Goal: Task Accomplishment & Management: Complete application form

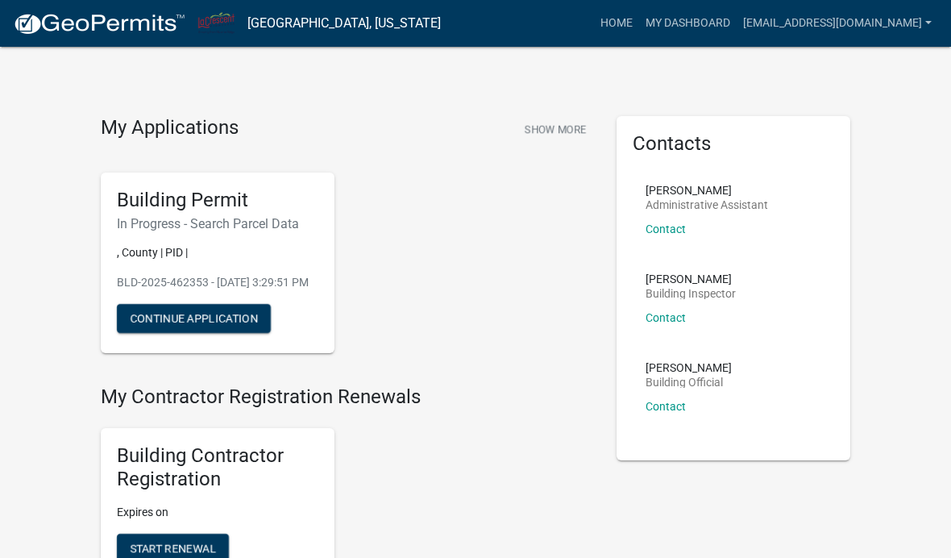
scroll to position [8, 0]
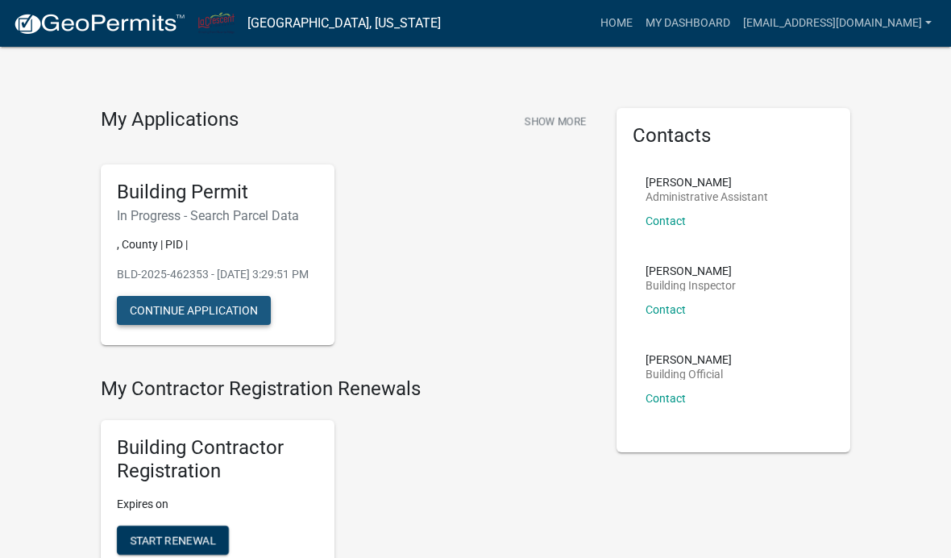
click at [215, 325] on button "Continue Application" at bounding box center [194, 310] width 154 height 29
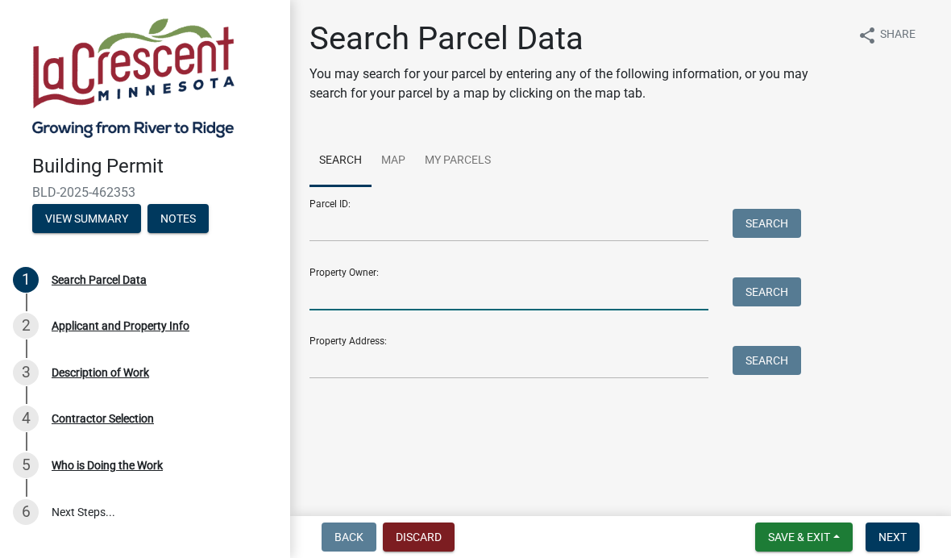
click at [369, 296] on input "Property Owner:" at bounding box center [508, 293] width 399 height 33
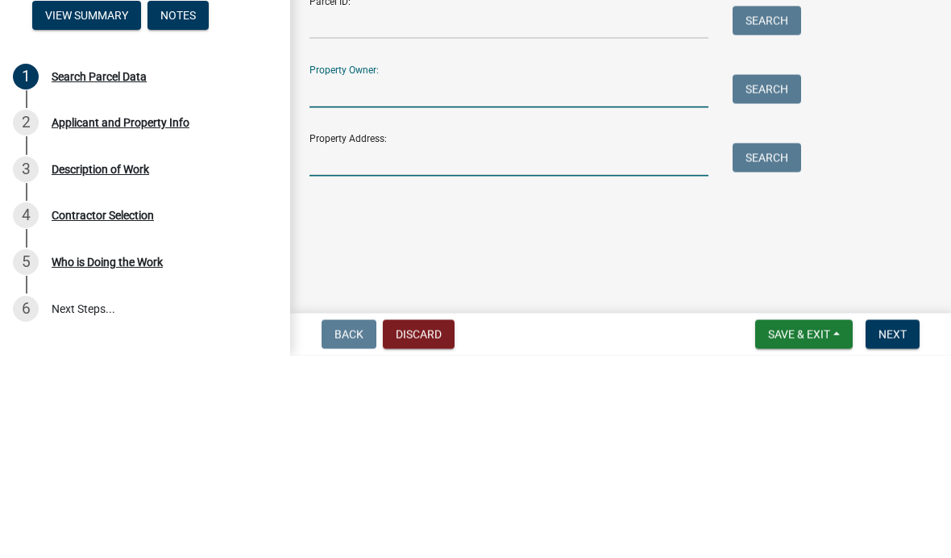
click at [371, 346] on input "Property Address:" at bounding box center [508, 362] width 399 height 33
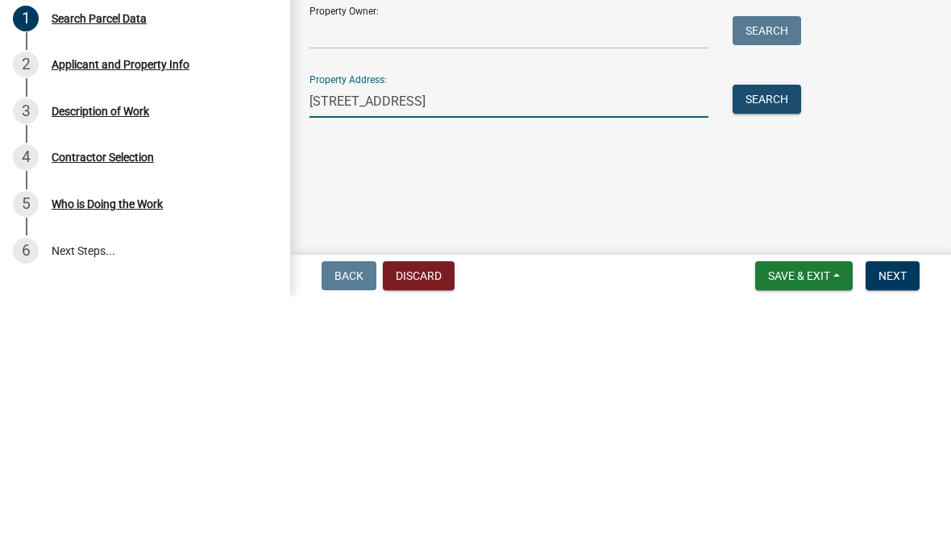
type input "[STREET_ADDRESS]"
click at [777, 346] on button "Search" at bounding box center [766, 360] width 68 height 29
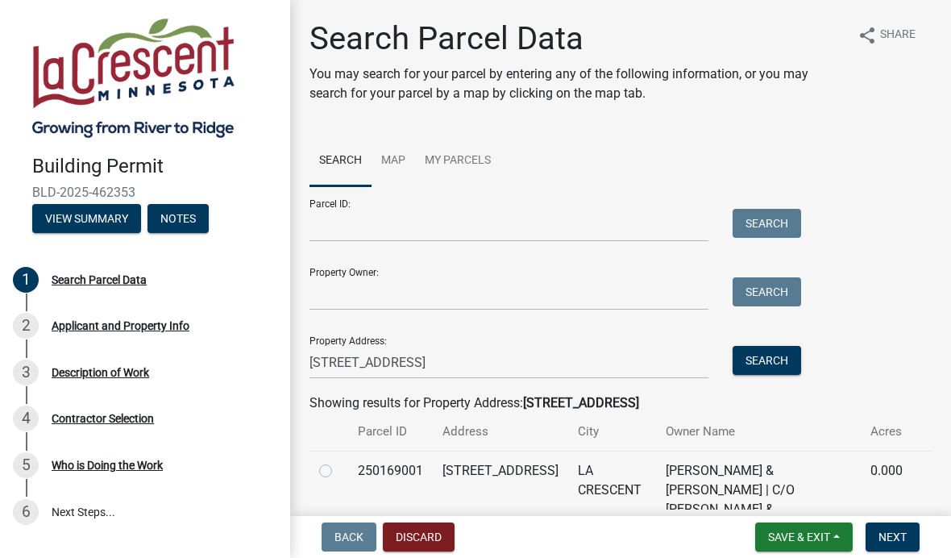
click at [338, 461] on label at bounding box center [338, 461] width 0 height 0
click at [338, 466] on input "radio" at bounding box center [343, 466] width 10 height 10
radio input "true"
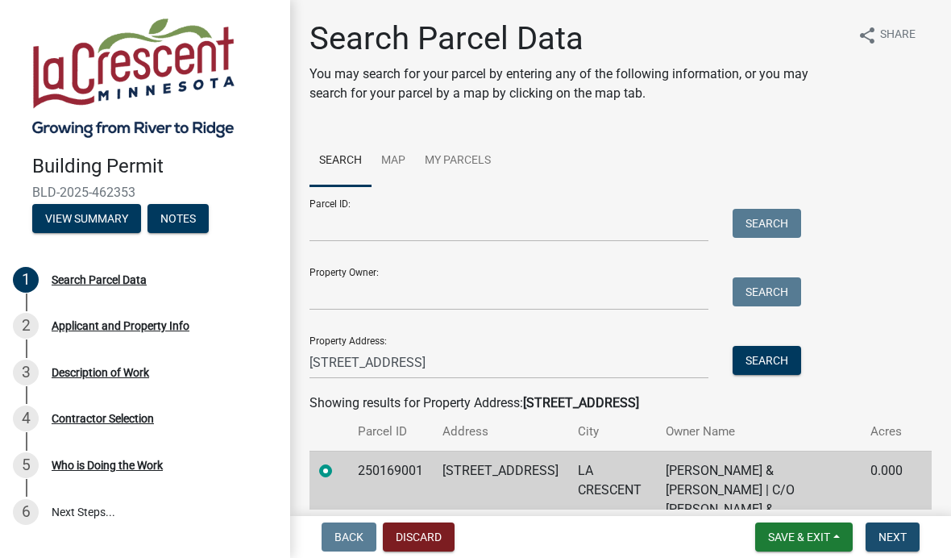
click at [887, 533] on span "Next" at bounding box center [892, 536] width 28 height 13
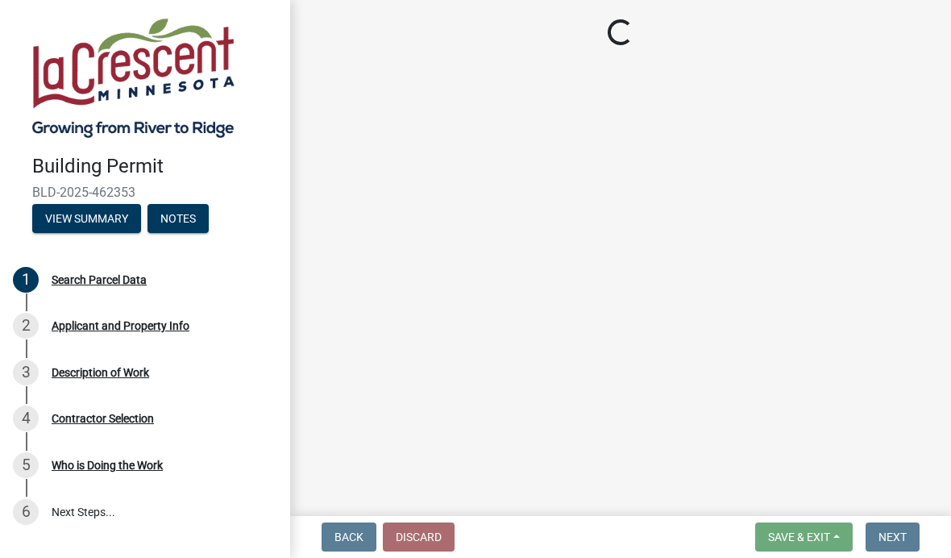
select select "e838c9e2-1e6e-4405-bddc-a3335cd38b08"
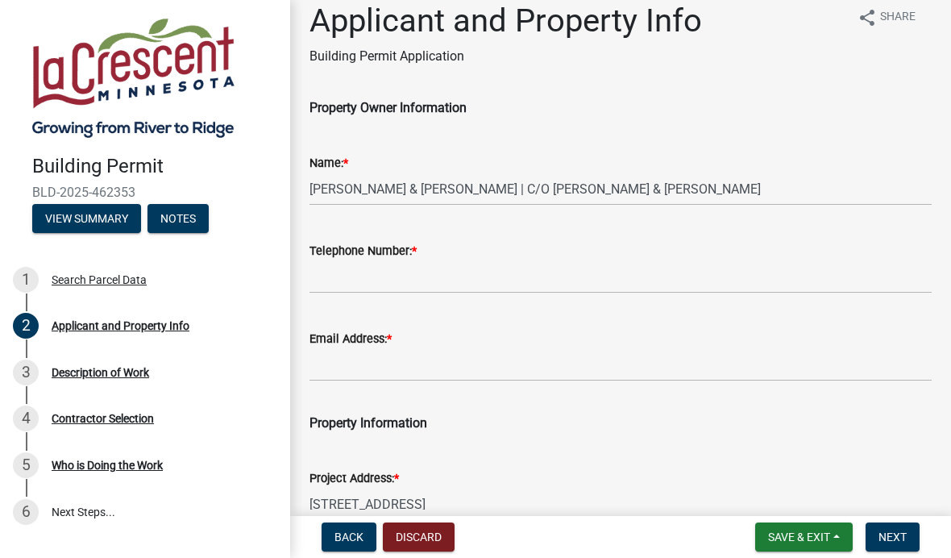
scroll to position [14, 0]
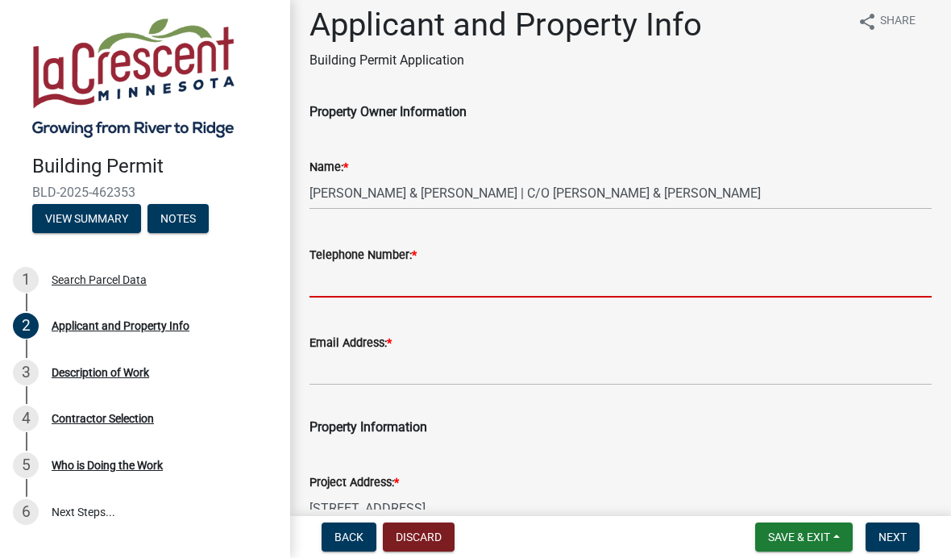
click at [420, 280] on input "Telephone Number: *" at bounding box center [620, 280] width 622 height 33
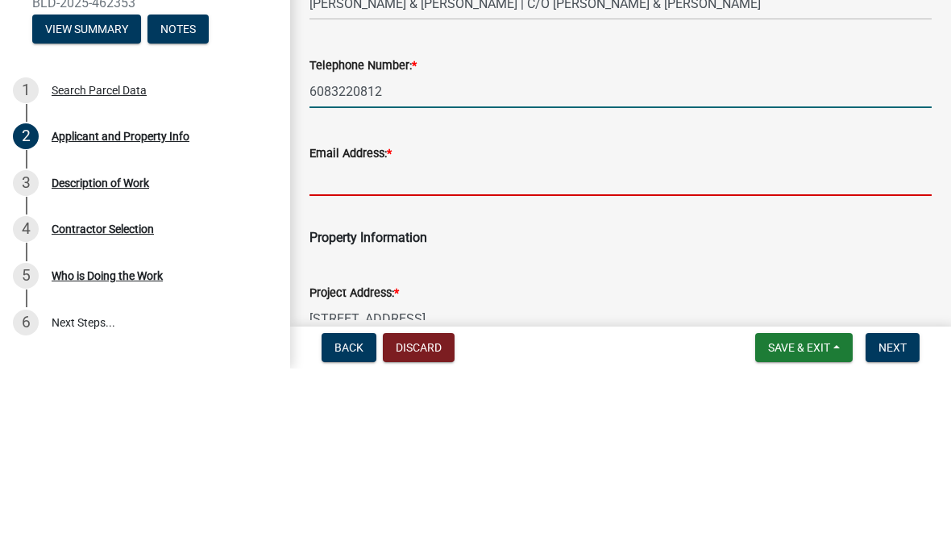
click at [440, 352] on input "Email Address: *" at bounding box center [620, 368] width 622 height 33
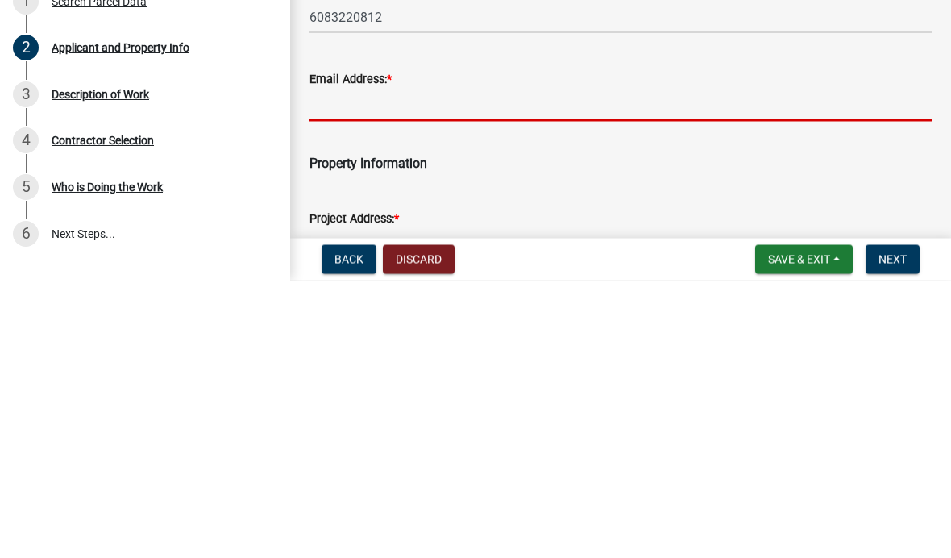
scroll to position [0, 0]
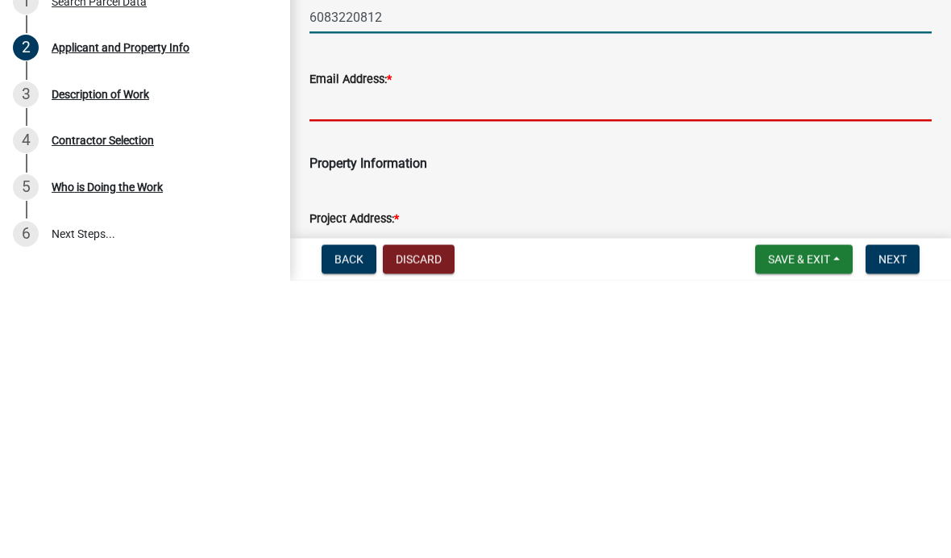
click at [335, 278] on input "6083220812" at bounding box center [620, 294] width 622 height 33
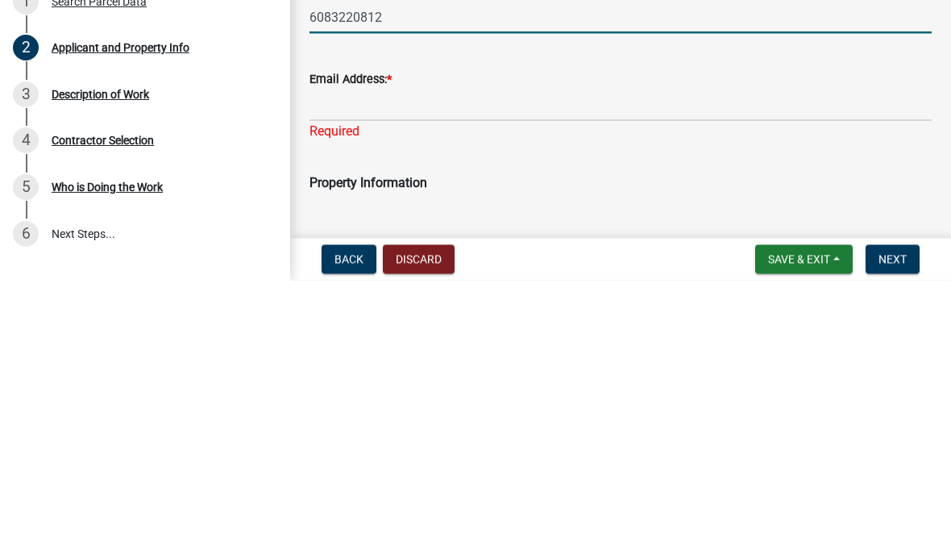
click at [346, 278] on input "6083220812" at bounding box center [620, 294] width 622 height 33
type input "[PHONE_NUMBER]"
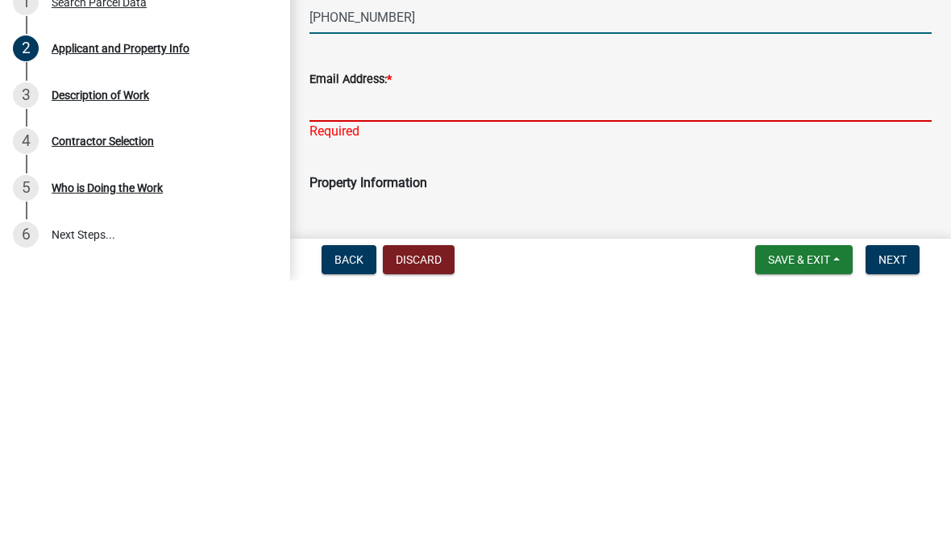
click at [360, 366] on input "Email Address: *" at bounding box center [620, 382] width 622 height 33
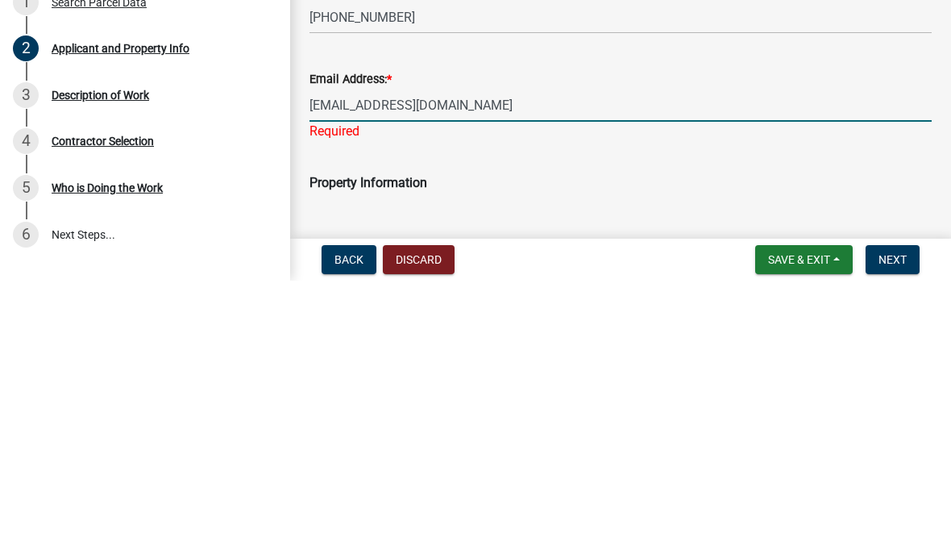
type input "[EMAIL_ADDRESS][DOMAIN_NAME]"
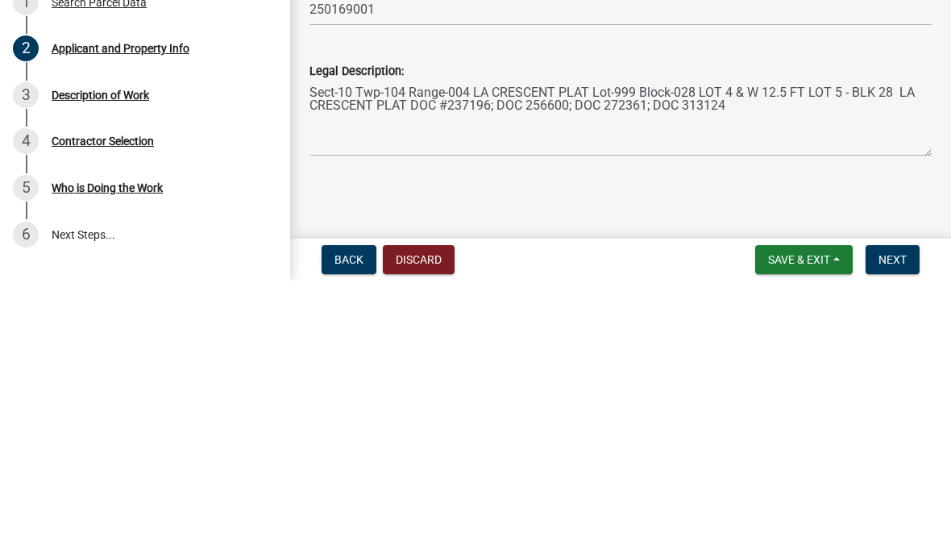
scroll to position [432, 0]
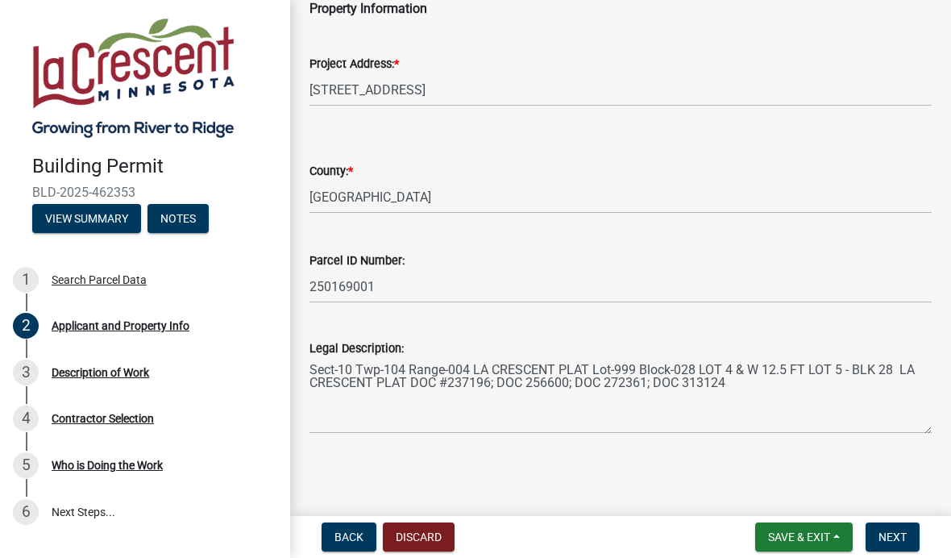
click at [897, 540] on span "Next" at bounding box center [892, 536] width 28 height 13
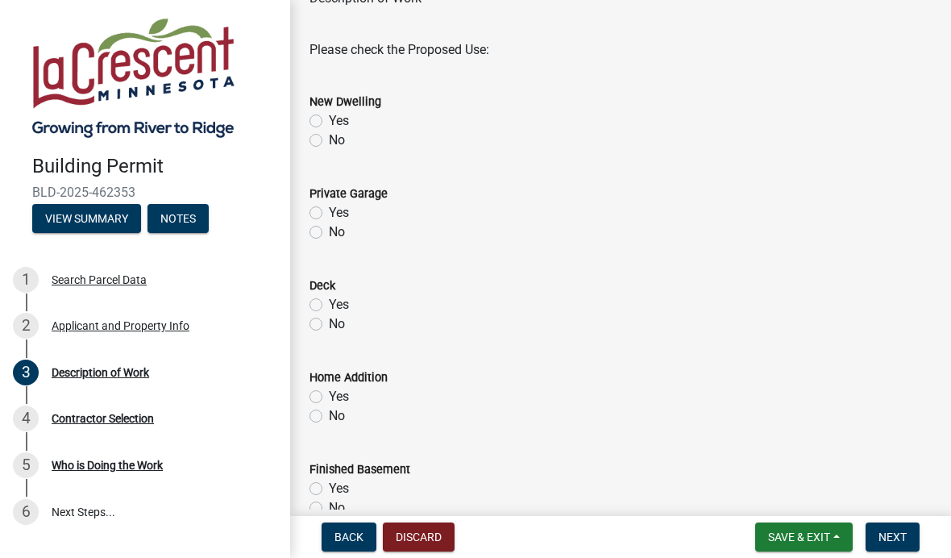
scroll to position [77, 0]
click at [329, 139] on label "No" at bounding box center [337, 139] width 16 height 19
click at [329, 139] on input "No" at bounding box center [334, 135] width 10 height 10
radio input "true"
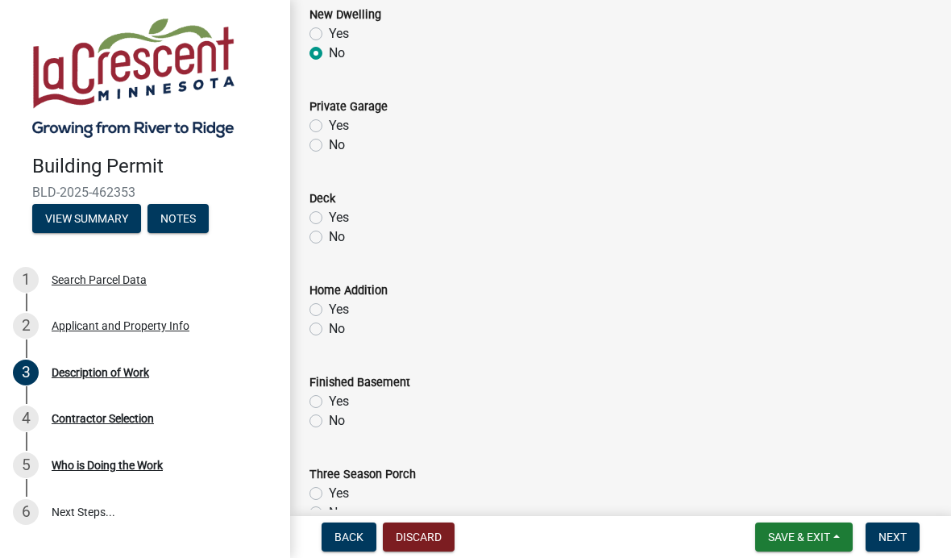
scroll to position [173, 0]
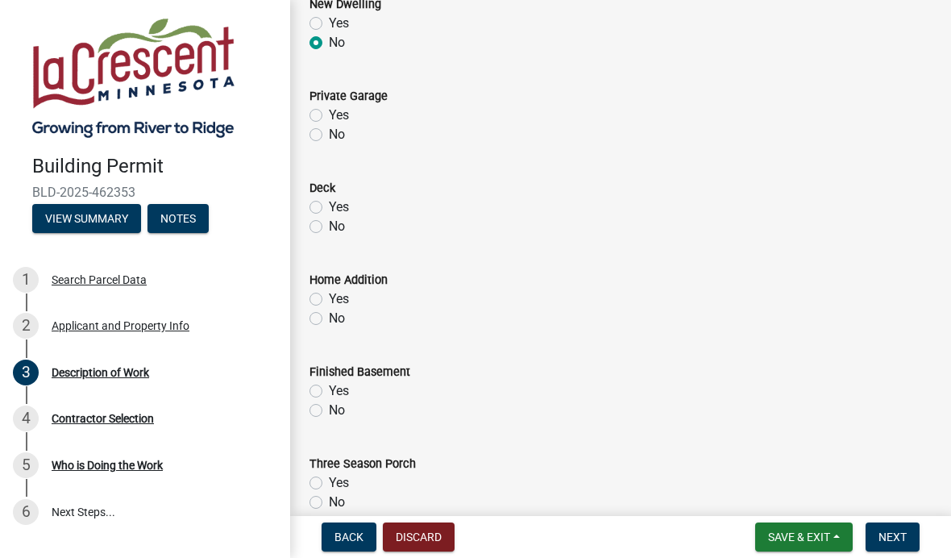
click at [329, 139] on label "No" at bounding box center [337, 134] width 16 height 19
click at [329, 135] on input "No" at bounding box center [334, 130] width 10 height 10
radio input "true"
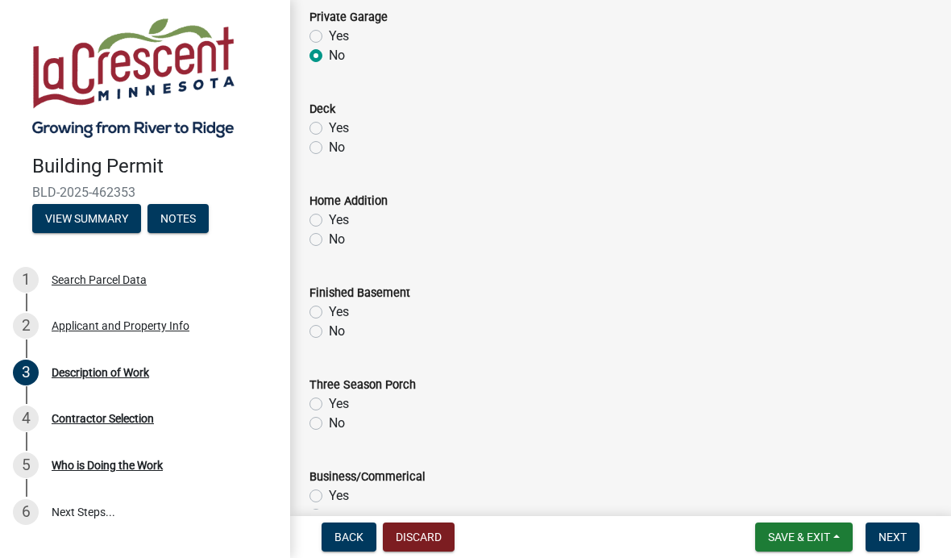
scroll to position [255, 0]
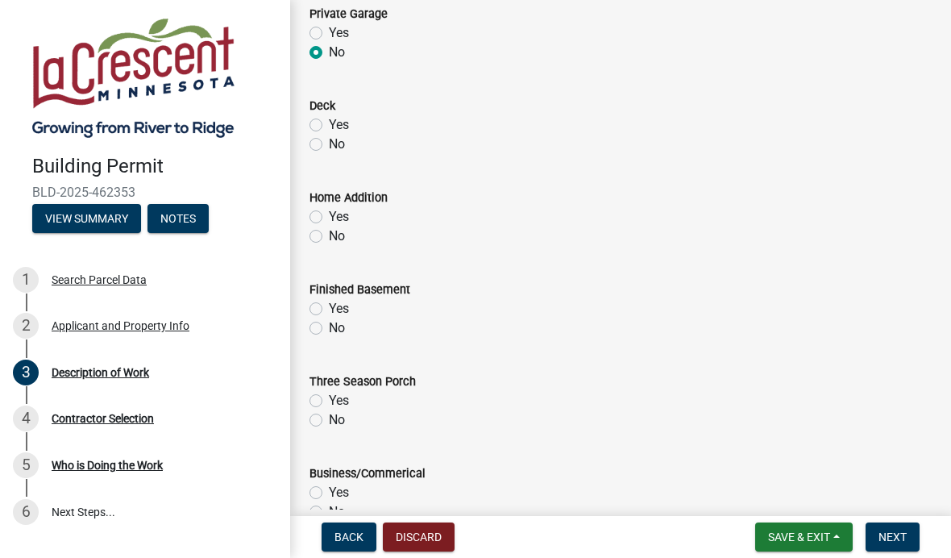
click at [329, 150] on label "No" at bounding box center [337, 144] width 16 height 19
click at [329, 145] on input "No" at bounding box center [334, 140] width 10 height 10
radio input "true"
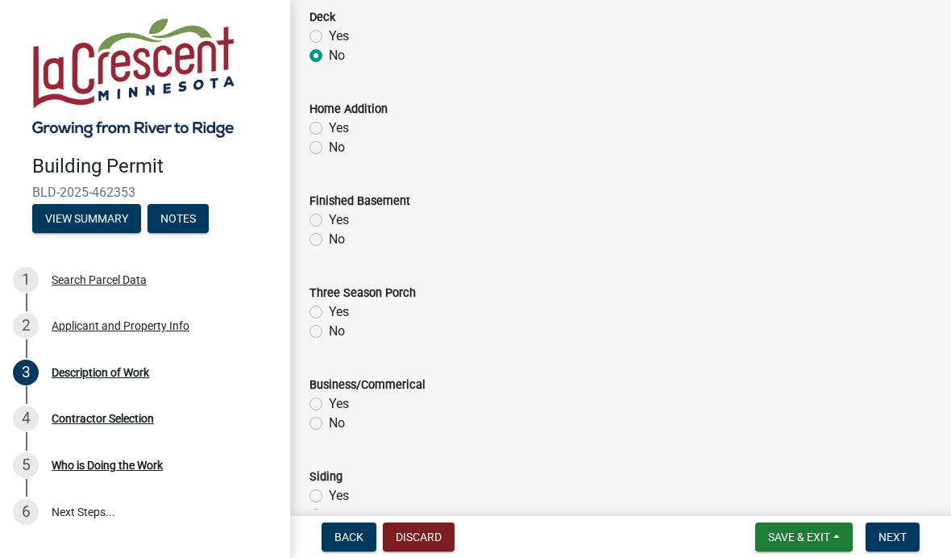
scroll to position [345, 0]
click at [329, 151] on label "No" at bounding box center [337, 146] width 16 height 19
click at [329, 147] on input "No" at bounding box center [334, 142] width 10 height 10
radio input "true"
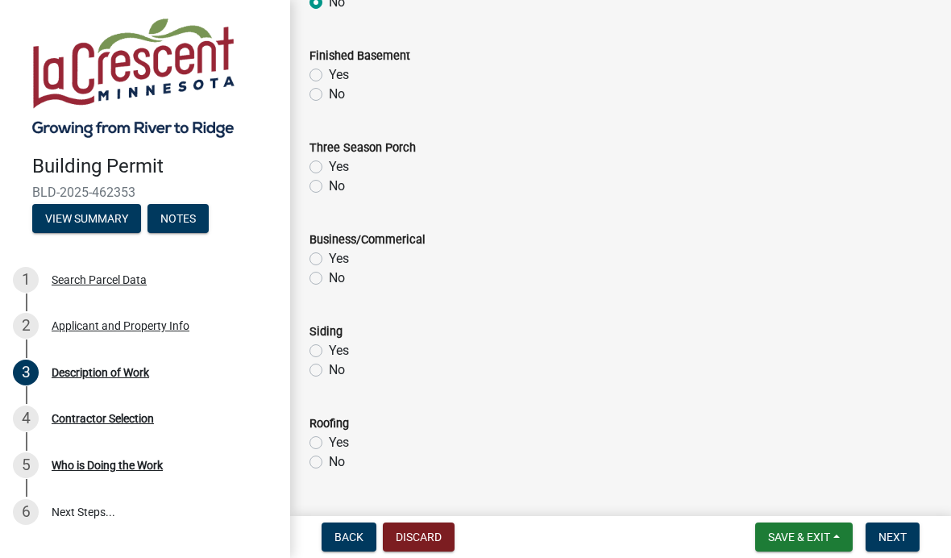
scroll to position [497, 0]
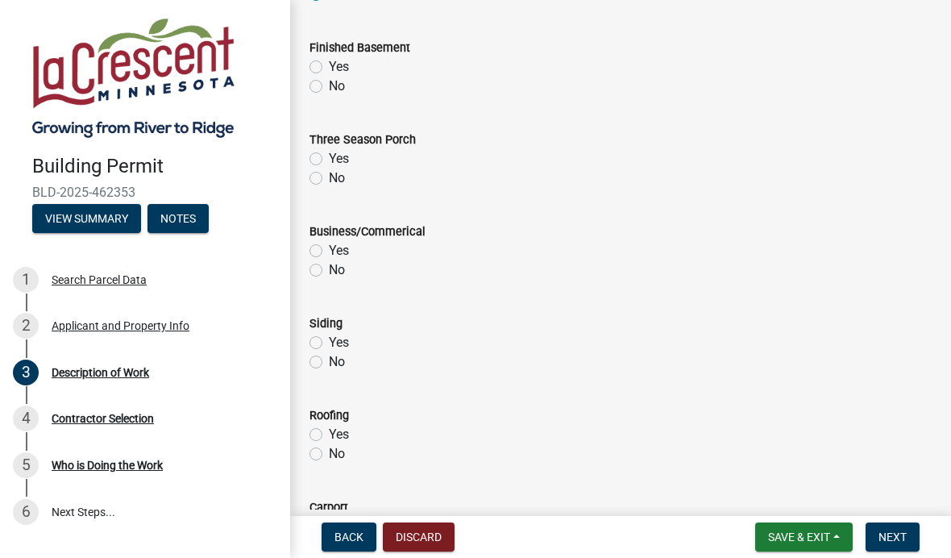
click at [329, 90] on label "No" at bounding box center [337, 86] width 16 height 19
click at [329, 87] on input "No" at bounding box center [334, 82] width 10 height 10
radio input "true"
click at [329, 180] on label "No" at bounding box center [337, 177] width 16 height 19
click at [329, 179] on input "No" at bounding box center [334, 173] width 10 height 10
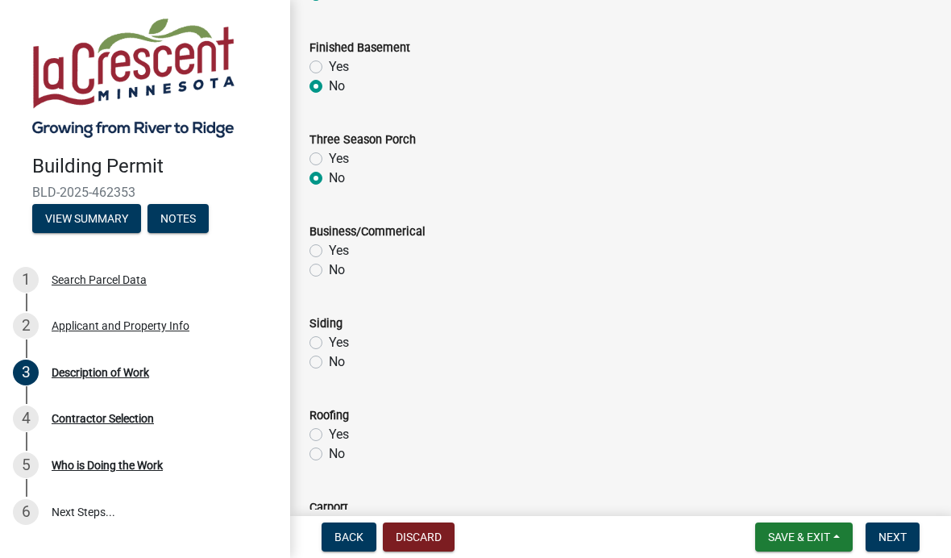
radio input "true"
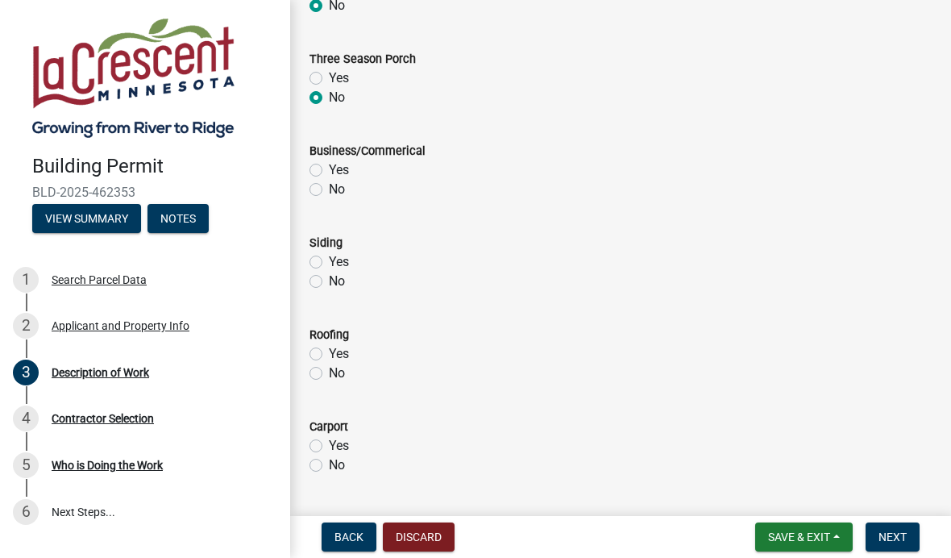
scroll to position [583, 0]
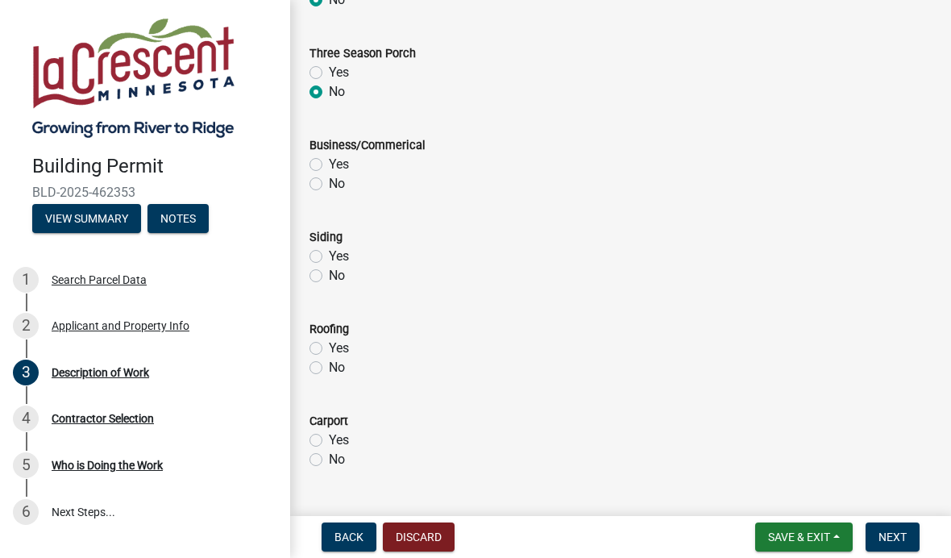
click at [329, 181] on label "No" at bounding box center [337, 183] width 16 height 19
click at [329, 181] on input "No" at bounding box center [334, 179] width 10 height 10
radio input "true"
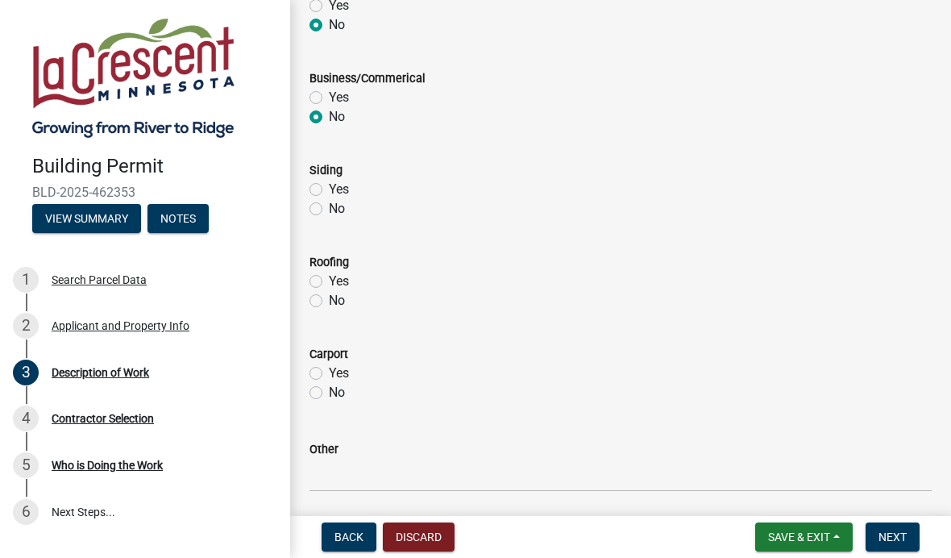
scroll to position [652, 0]
click at [329, 186] on label "Yes" at bounding box center [339, 187] width 20 height 19
click at [329, 186] on input "Yes" at bounding box center [334, 183] width 10 height 10
radio input "true"
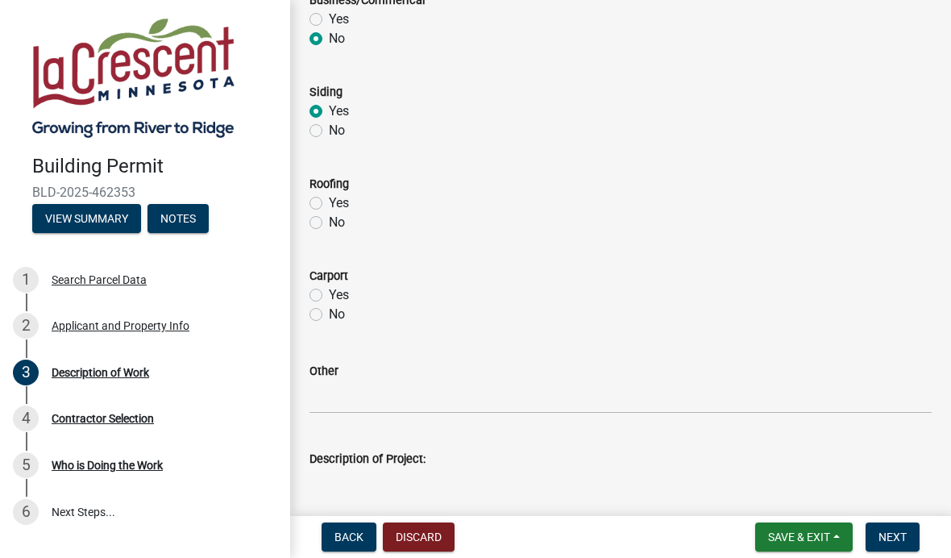
scroll to position [733, 0]
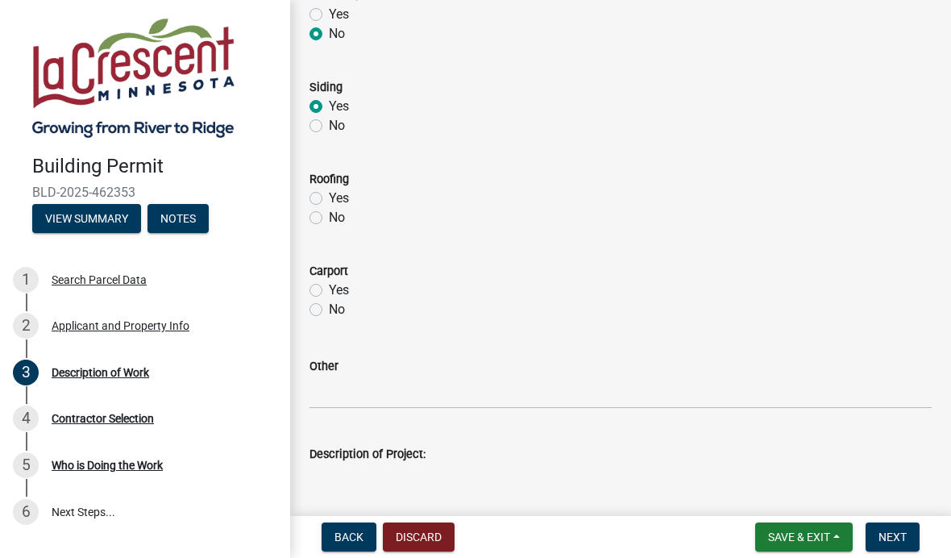
click at [329, 218] on label "No" at bounding box center [337, 217] width 16 height 19
click at [329, 218] on input "No" at bounding box center [334, 213] width 10 height 10
radio input "true"
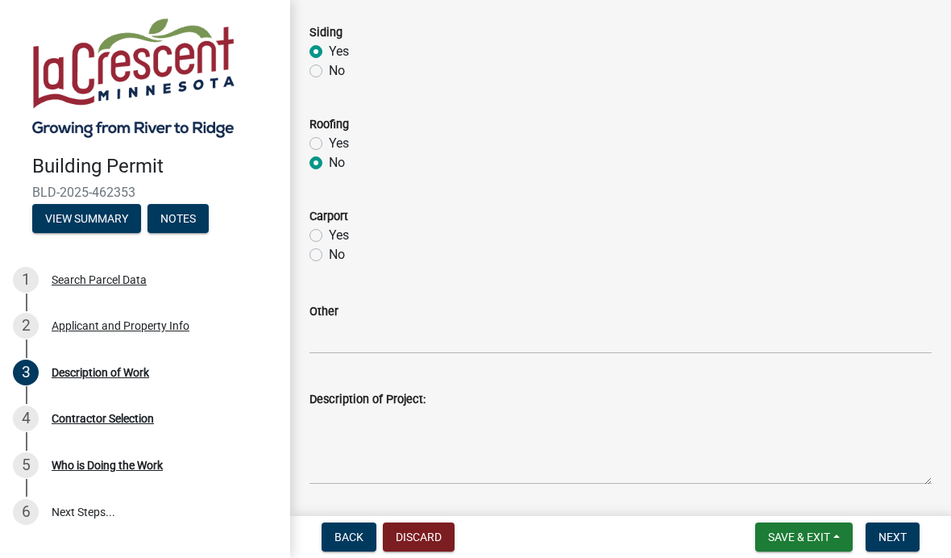
scroll to position [790, 0]
click at [329, 256] on label "No" at bounding box center [337, 251] width 16 height 19
click at [329, 253] on input "No" at bounding box center [334, 247] width 10 height 10
radio input "true"
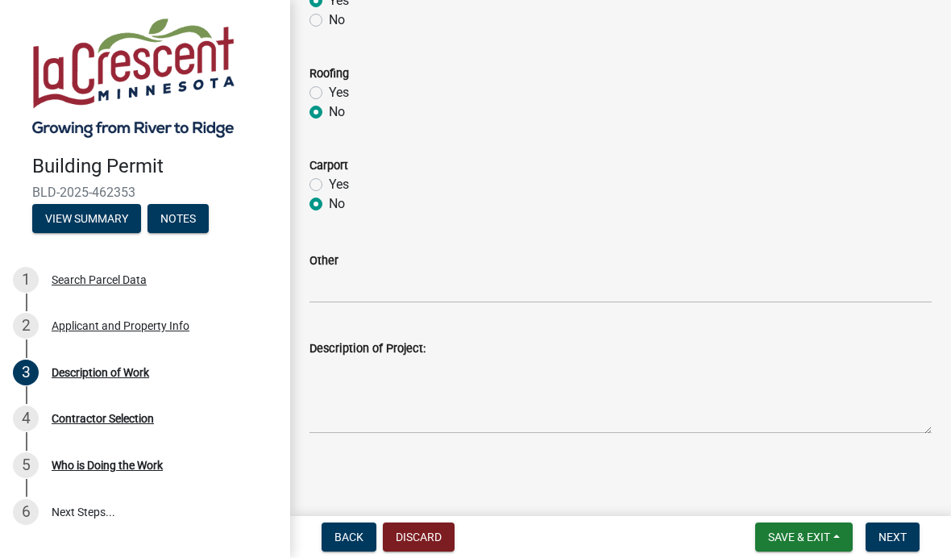
scroll to position [839, 0]
click at [385, 421] on textarea "Description of Project:" at bounding box center [620, 396] width 622 height 76
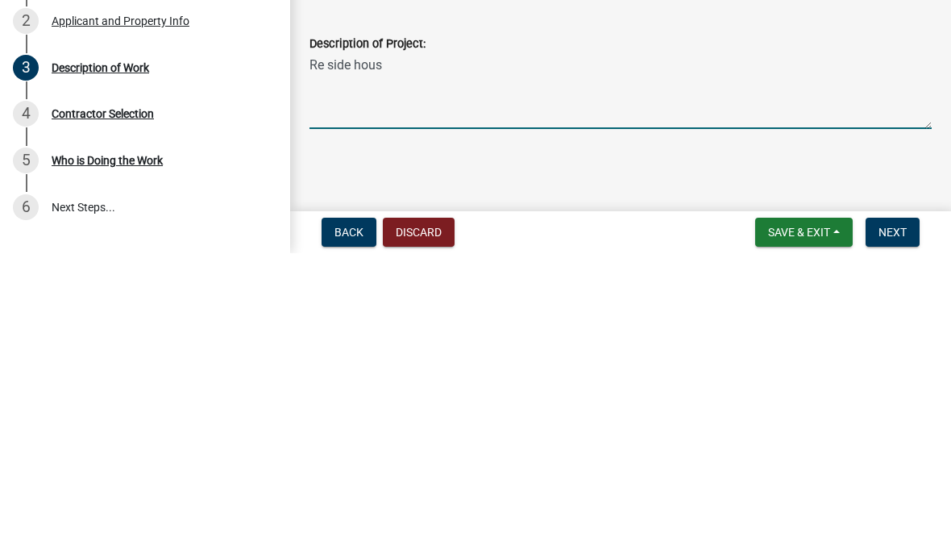
type textarea "Re side housd"
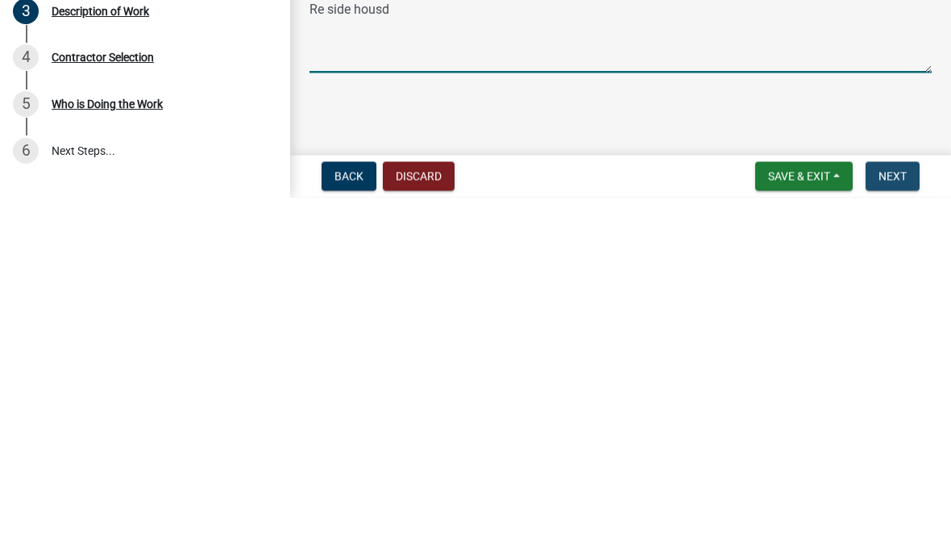
click at [905, 522] on button "Next" at bounding box center [892, 536] width 54 height 29
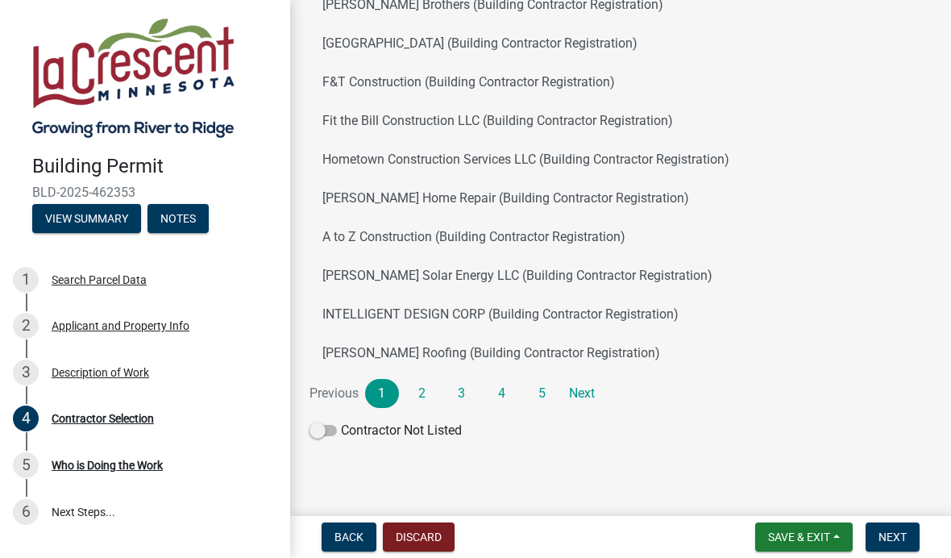
scroll to position [180, 0]
click at [545, 395] on link "5" at bounding box center [541, 393] width 34 height 29
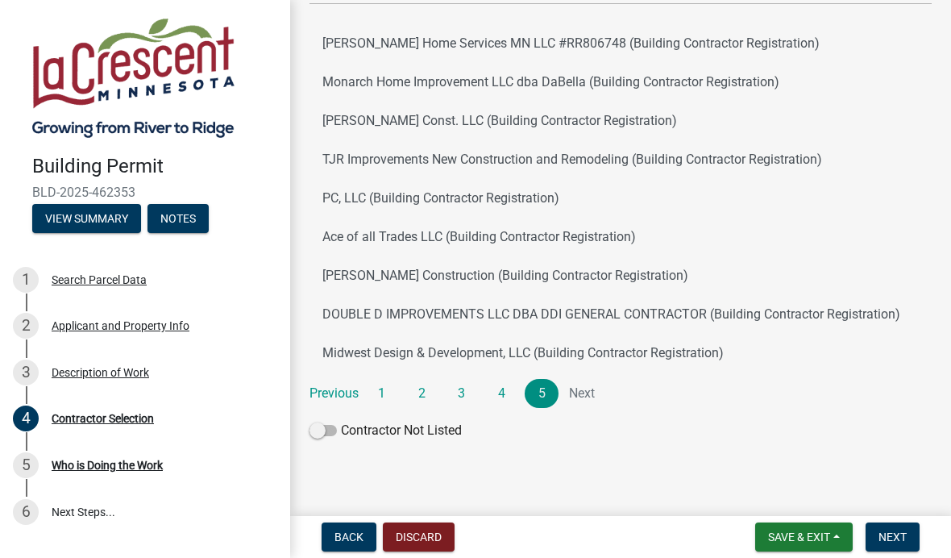
scroll to position [141, 0]
click at [591, 399] on li "Next" at bounding box center [582, 393] width 34 height 29
click at [590, 393] on li "Next" at bounding box center [582, 393] width 34 height 29
click at [459, 234] on button "Ace of all Trades LLC (Building Contractor Registration)" at bounding box center [620, 237] width 622 height 39
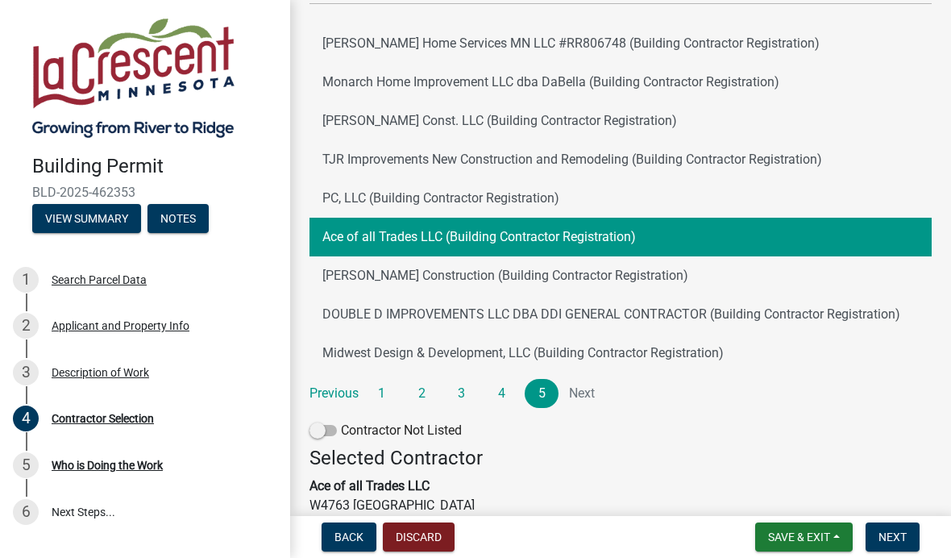
click at [902, 534] on span "Next" at bounding box center [892, 536] width 28 height 13
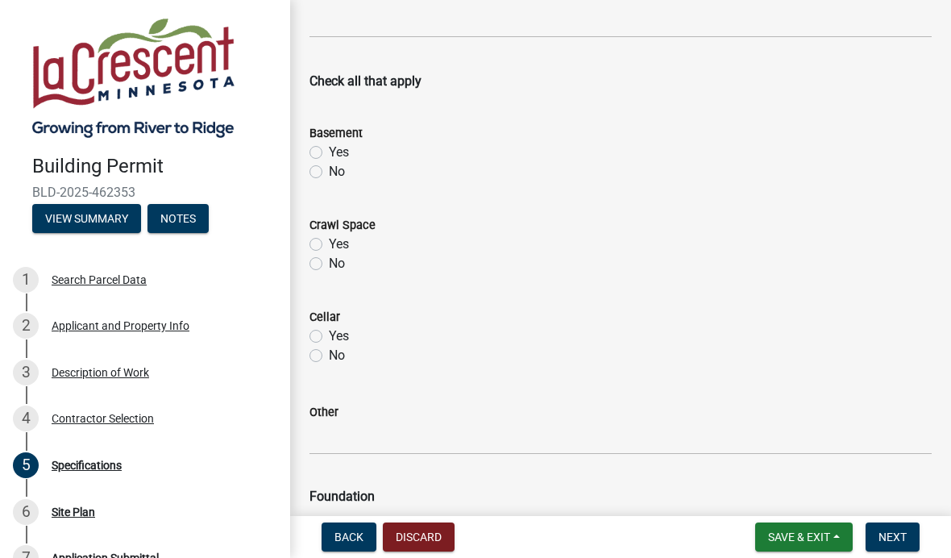
scroll to position [371, 0]
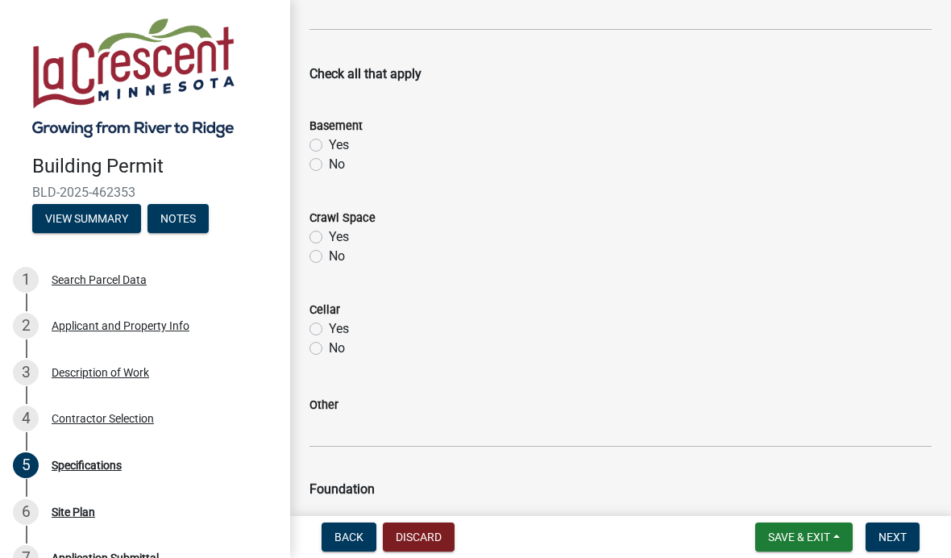
click at [325, 163] on div "No" at bounding box center [620, 164] width 622 height 19
click at [329, 170] on label "No" at bounding box center [337, 164] width 16 height 19
click at [329, 165] on input "No" at bounding box center [334, 160] width 10 height 10
radio input "true"
click at [329, 262] on label "No" at bounding box center [337, 256] width 16 height 19
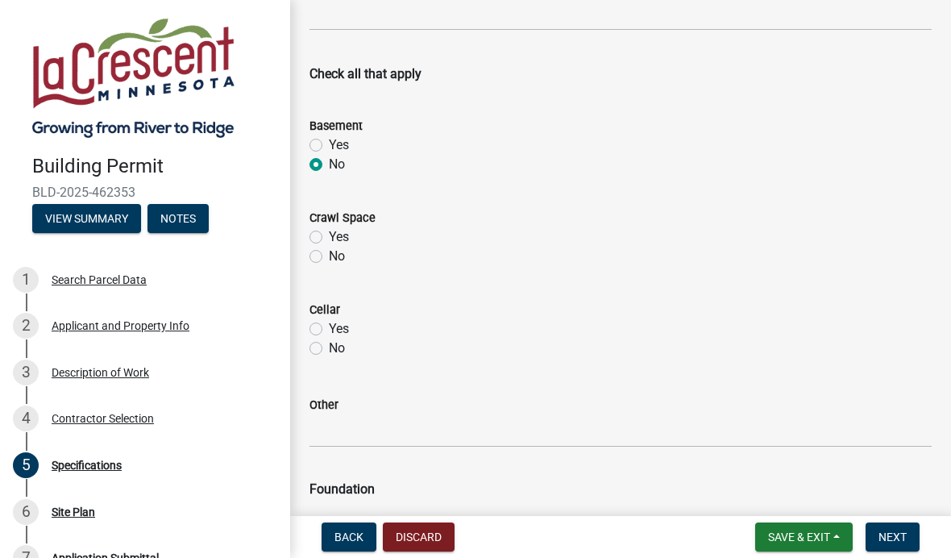
click at [329, 257] on input "No" at bounding box center [334, 252] width 10 height 10
radio input "true"
click at [329, 347] on label "No" at bounding box center [337, 347] width 16 height 19
click at [329, 347] on input "No" at bounding box center [334, 343] width 10 height 10
radio input "true"
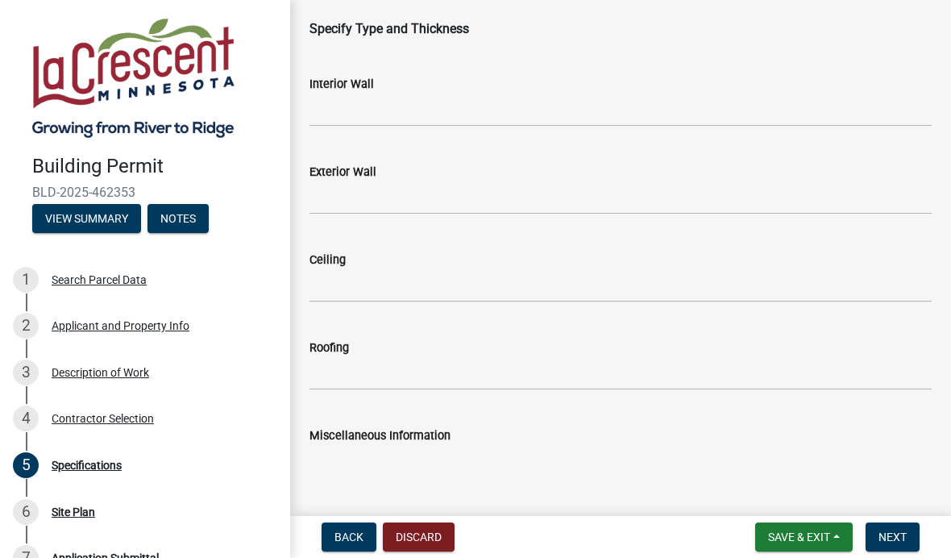
scroll to position [2301, 0]
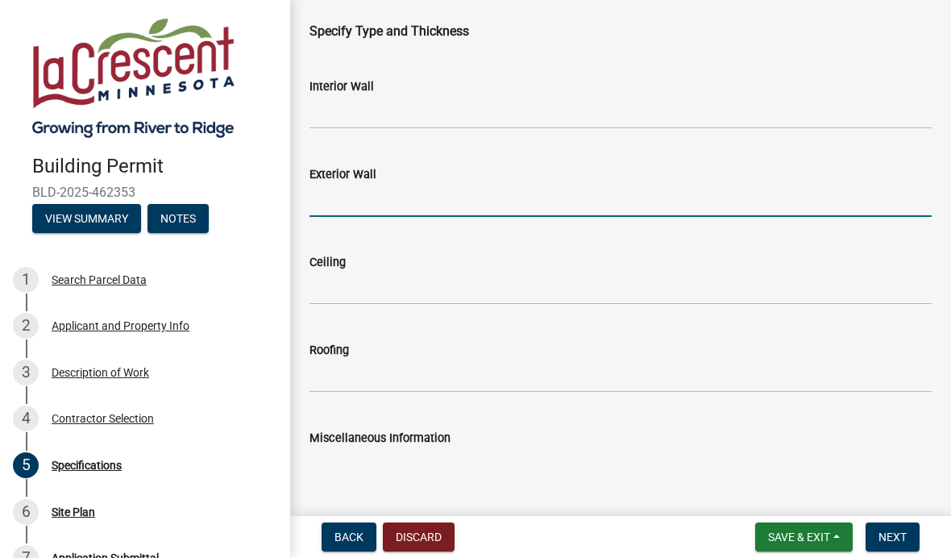
click at [350, 197] on input "Exterior Wall" at bounding box center [620, 200] width 622 height 33
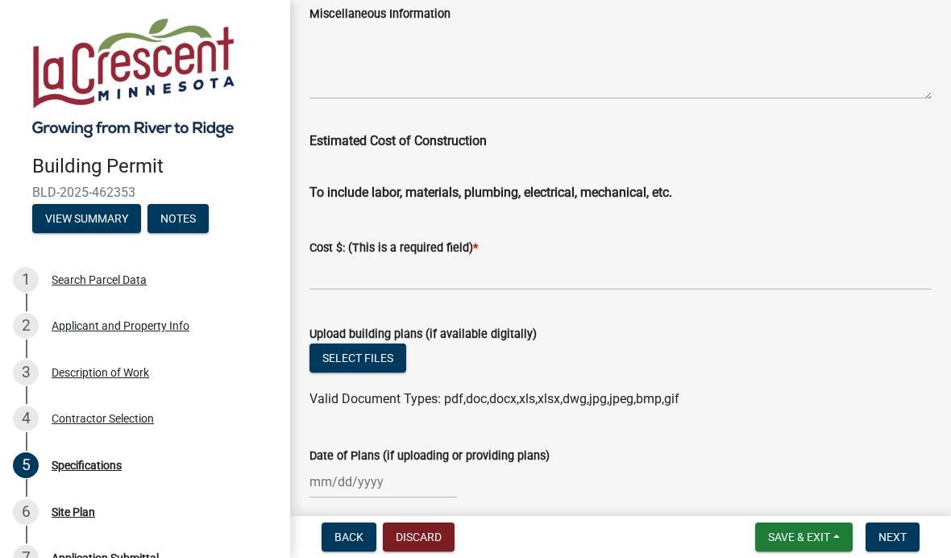
scroll to position [2745, 0]
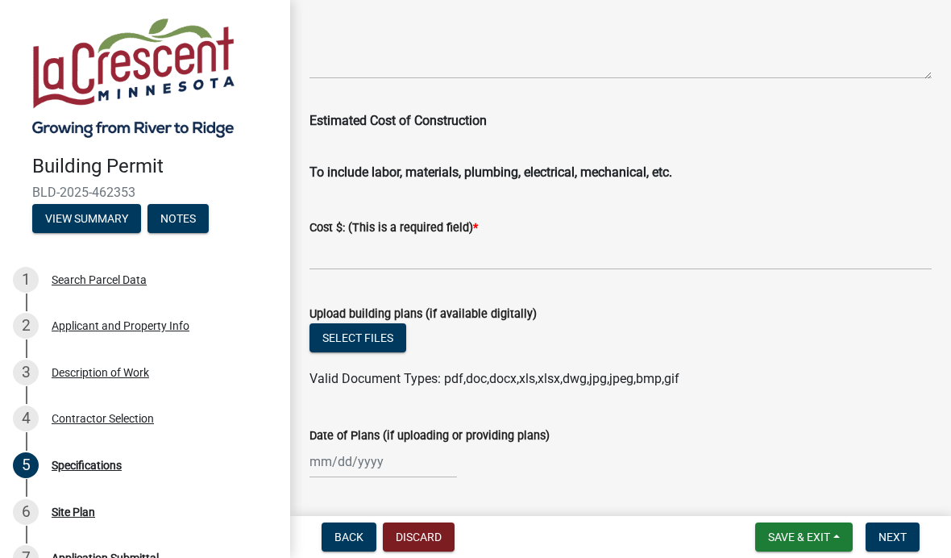
type input "Vinyl .044"
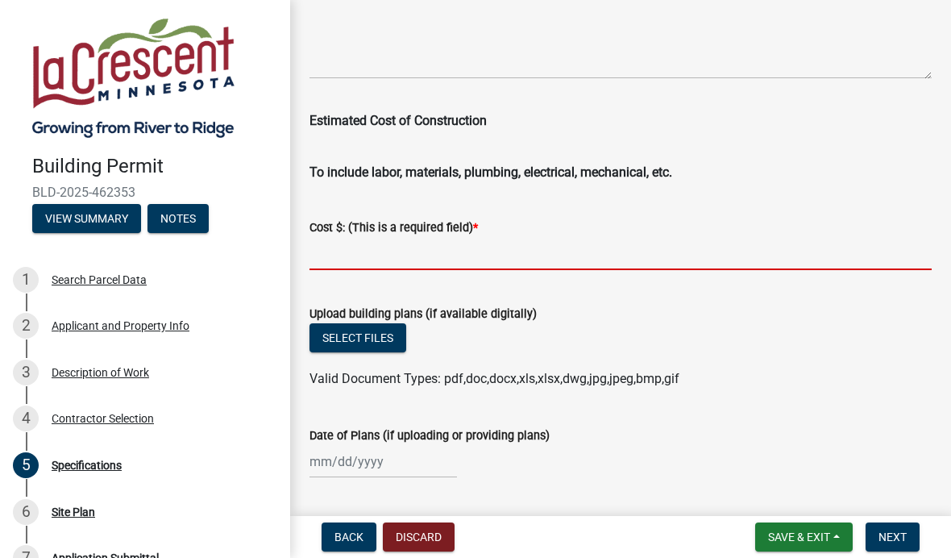
click at [341, 260] on input "text" at bounding box center [620, 253] width 622 height 33
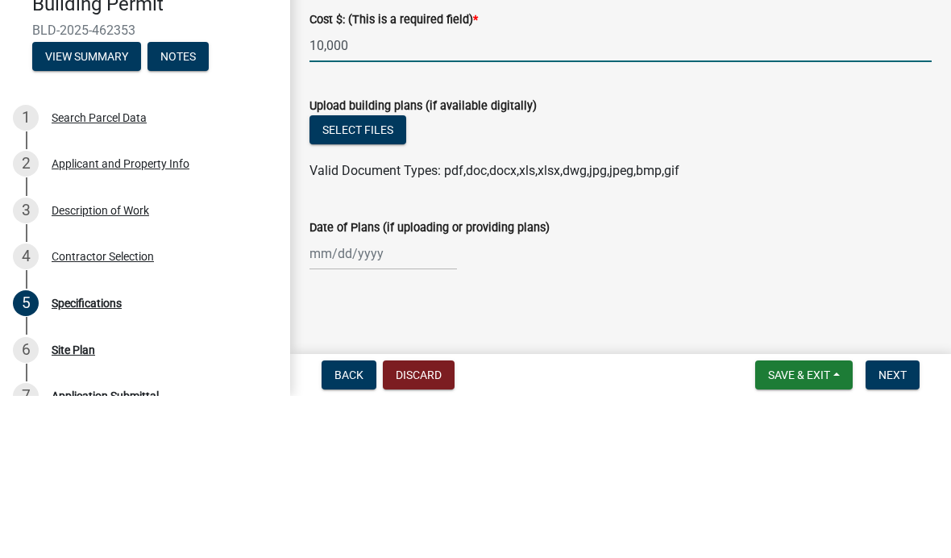
scroll to position [2791, 0]
type input "10000"
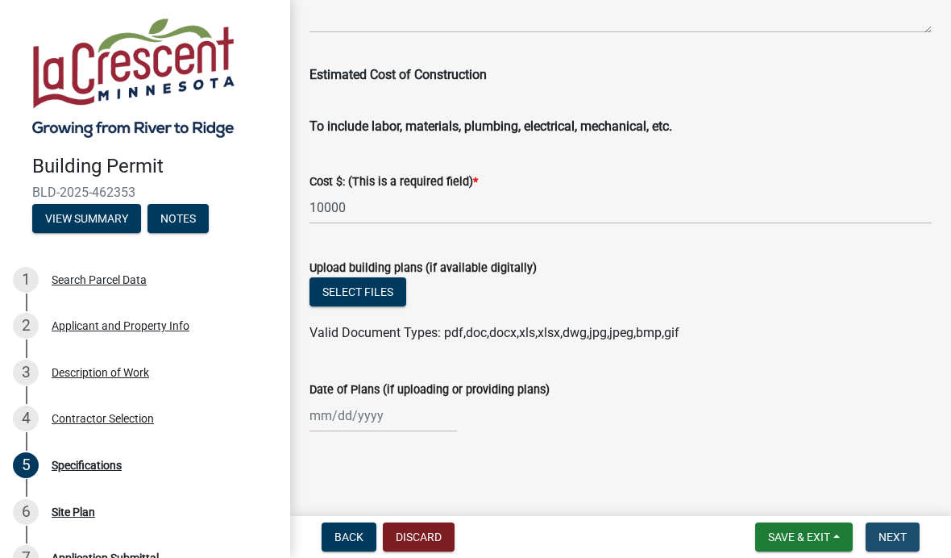
click at [902, 544] on button "Next" at bounding box center [892, 536] width 54 height 29
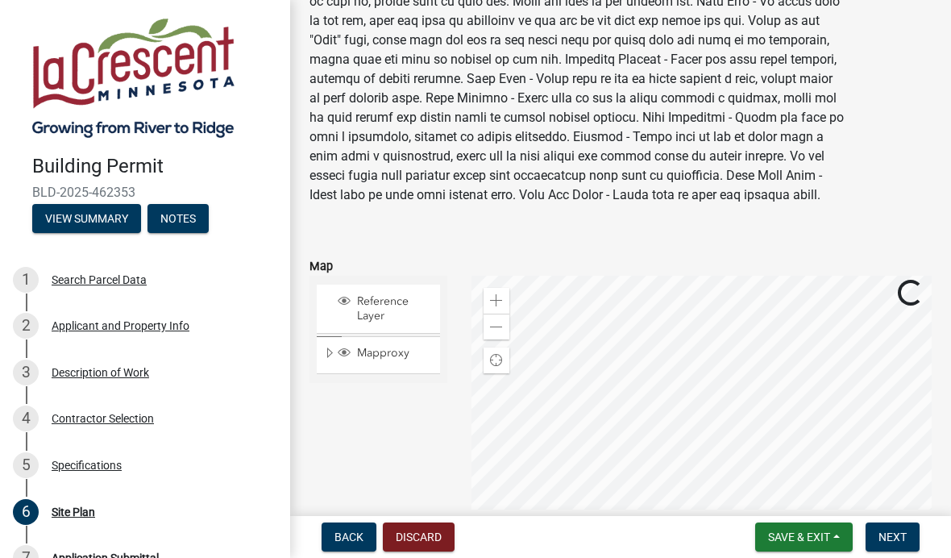
scroll to position [285, 0]
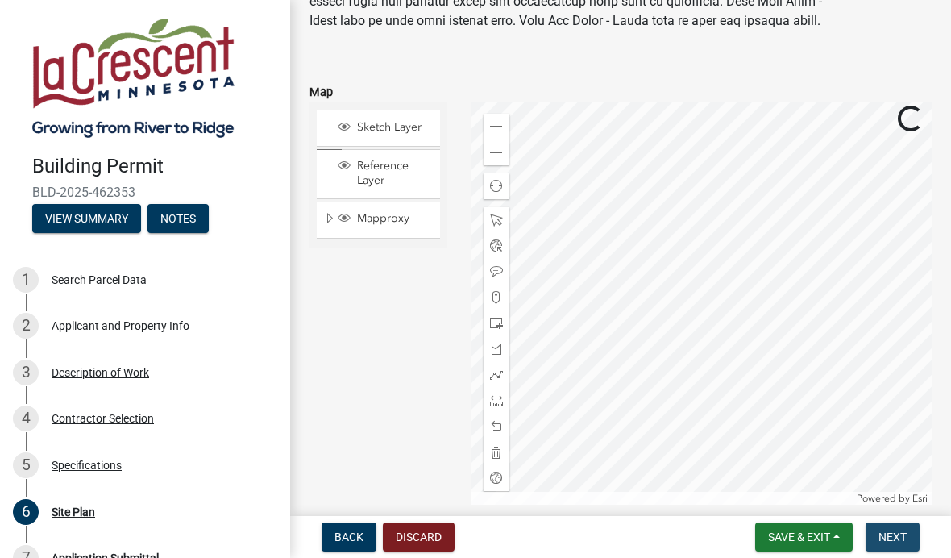
click at [893, 549] on button "Next" at bounding box center [892, 536] width 54 height 29
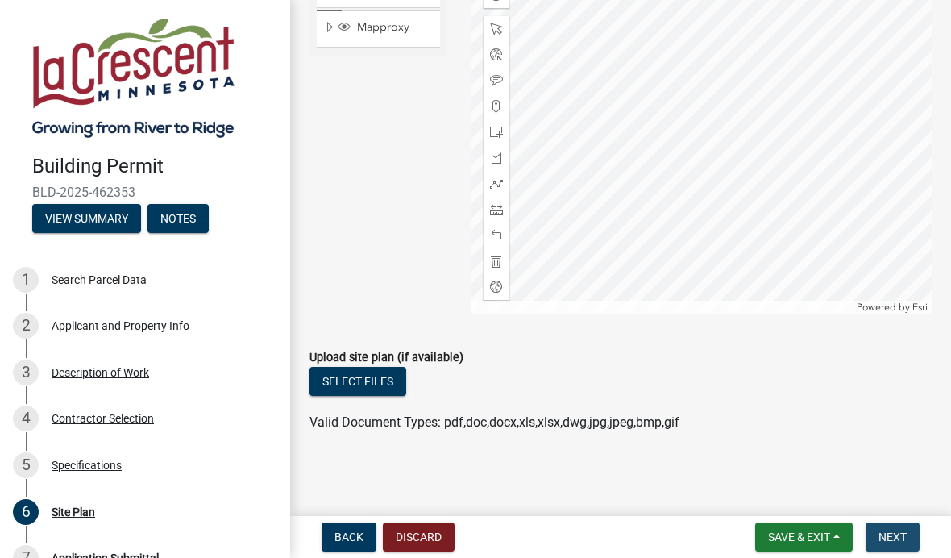
click at [889, 533] on span "Next" at bounding box center [892, 536] width 28 height 13
click at [898, 530] on span "Next" at bounding box center [892, 536] width 28 height 13
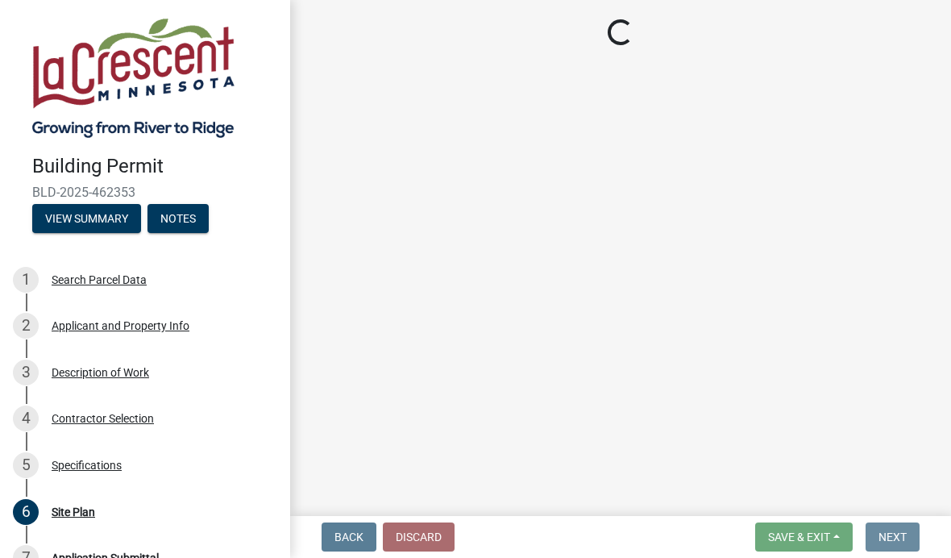
scroll to position [0, 0]
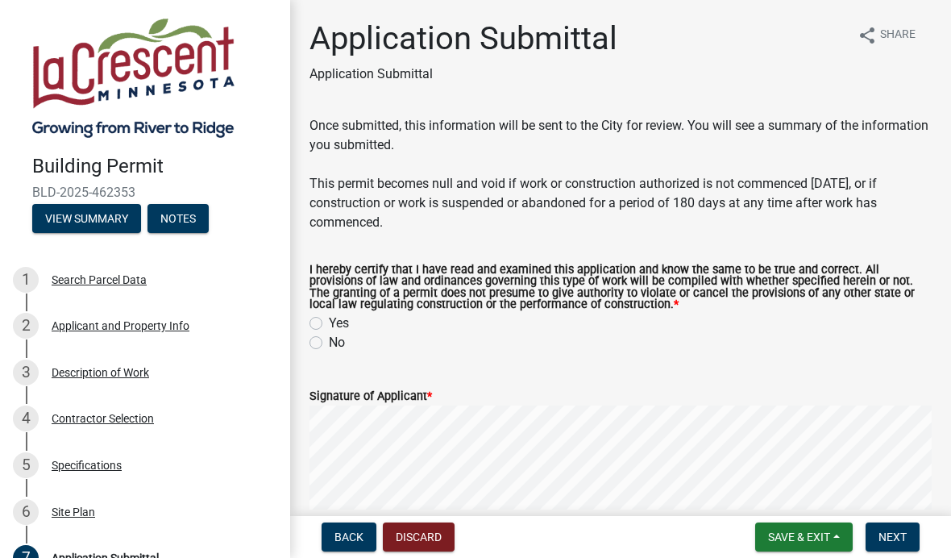
click at [329, 322] on label "Yes" at bounding box center [339, 322] width 20 height 19
click at [329, 322] on input "Yes" at bounding box center [334, 318] width 10 height 10
radio input "true"
click at [894, 543] on span "Next" at bounding box center [892, 536] width 28 height 13
